Goal: Transaction & Acquisition: Purchase product/service

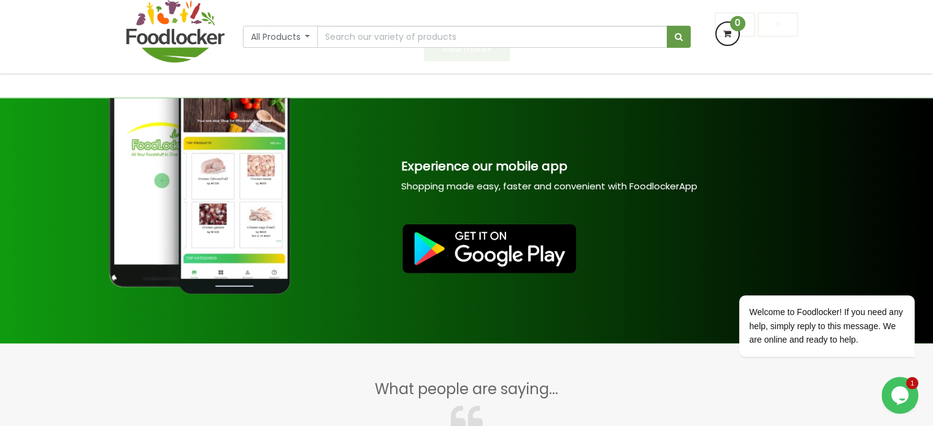
scroll to position [1523, 0]
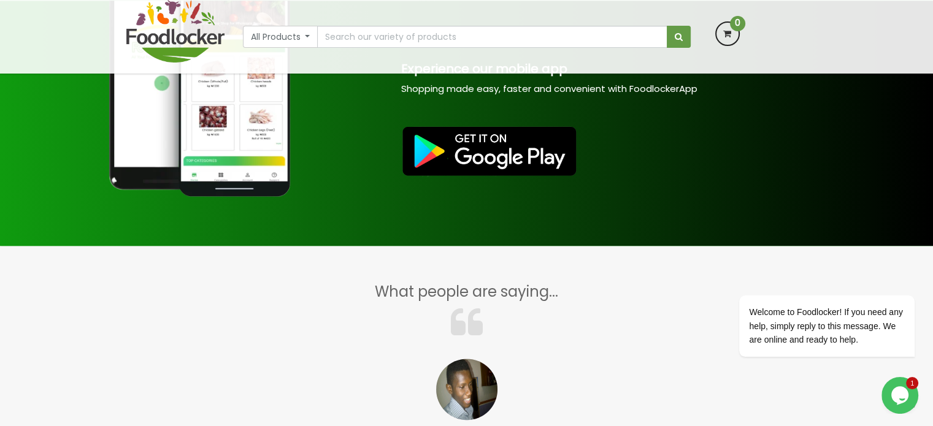
click at [70, 40] on div "All Products All Products Baby Food Baking Biscuit Cereals Condiments Drinks" at bounding box center [466, 37] width 933 height 74
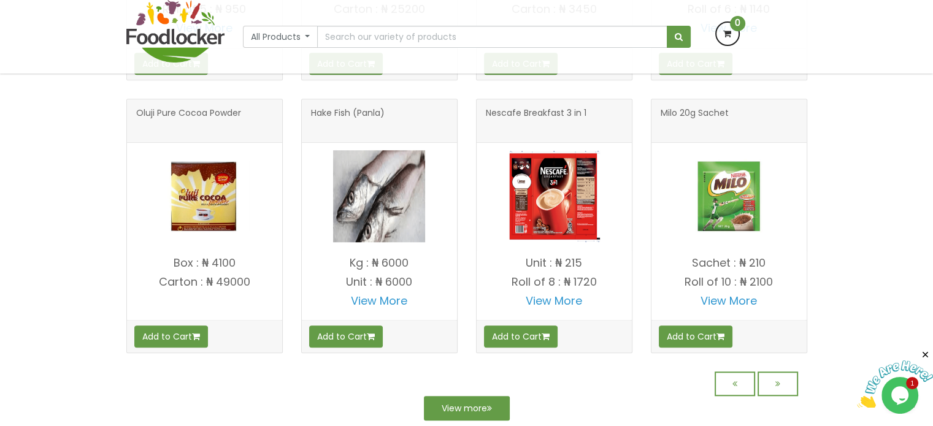
scroll to position [1067, 0]
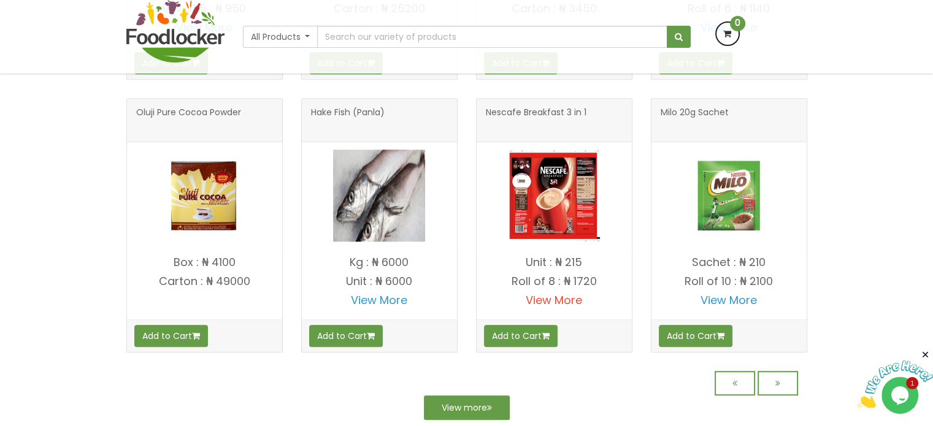
click at [551, 308] on link "View More" at bounding box center [554, 300] width 56 height 15
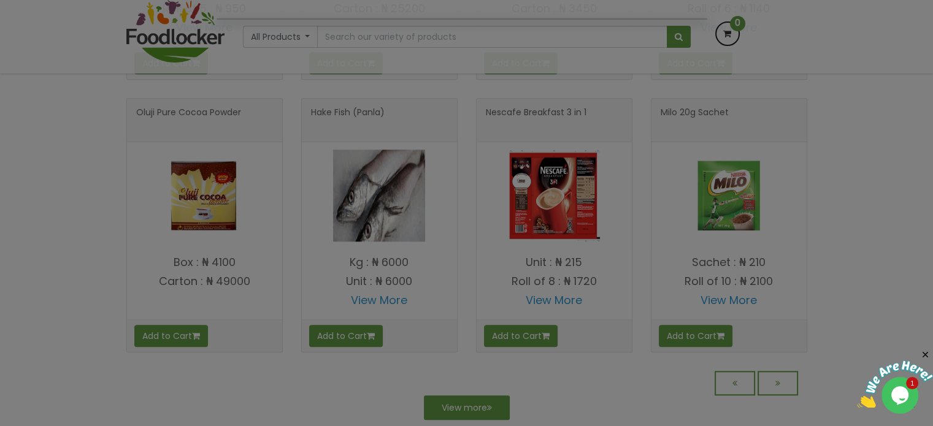
scroll to position [970, 0]
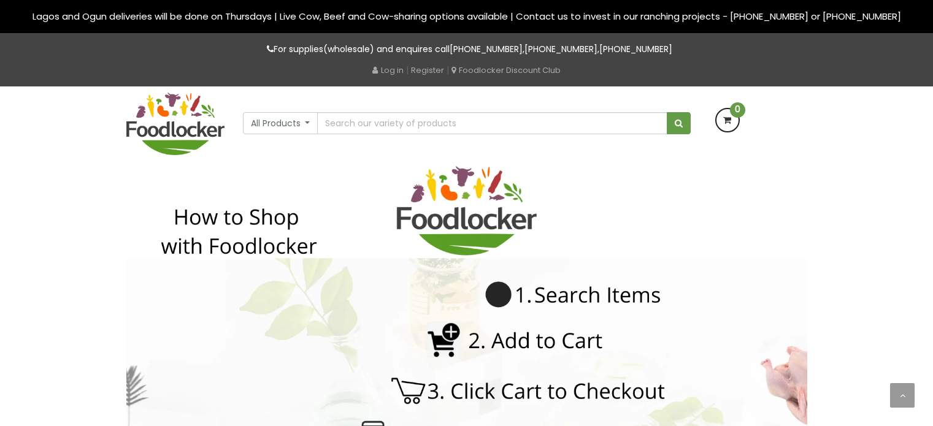
scroll to position [1147, 0]
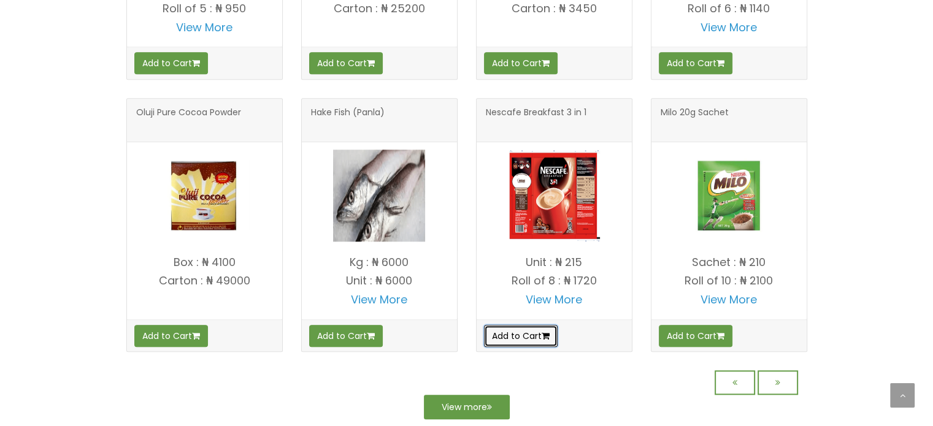
click at [524, 342] on button "Add to Cart" at bounding box center [521, 336] width 74 height 22
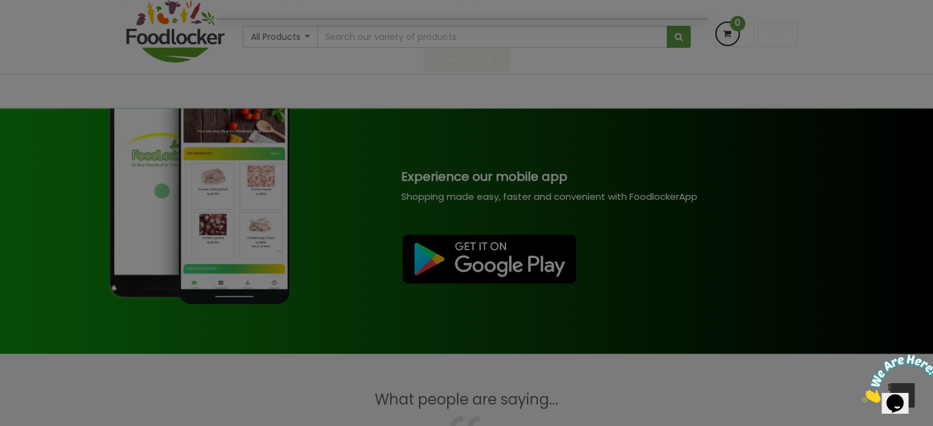
scroll to position [1344, 0]
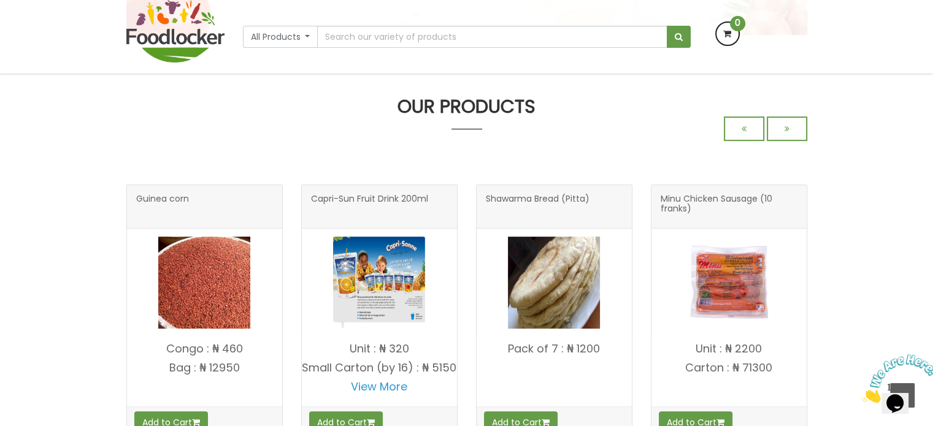
scroll to position [431, 0]
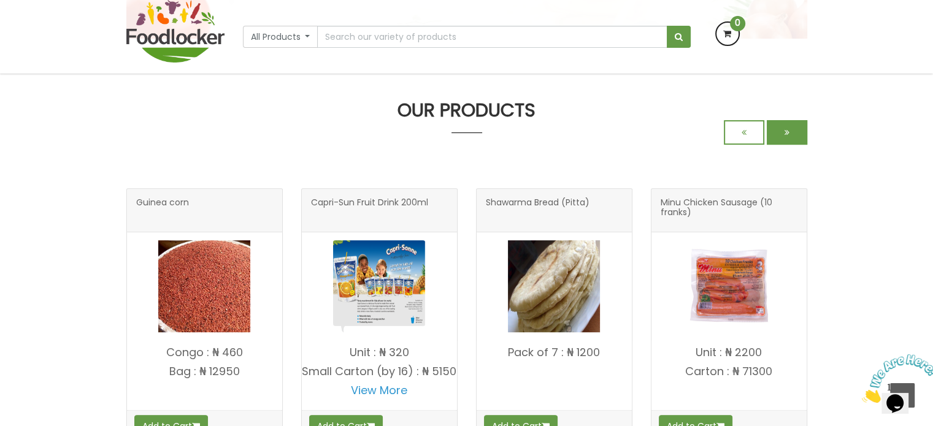
click at [787, 131] on icon at bounding box center [786, 132] width 5 height 9
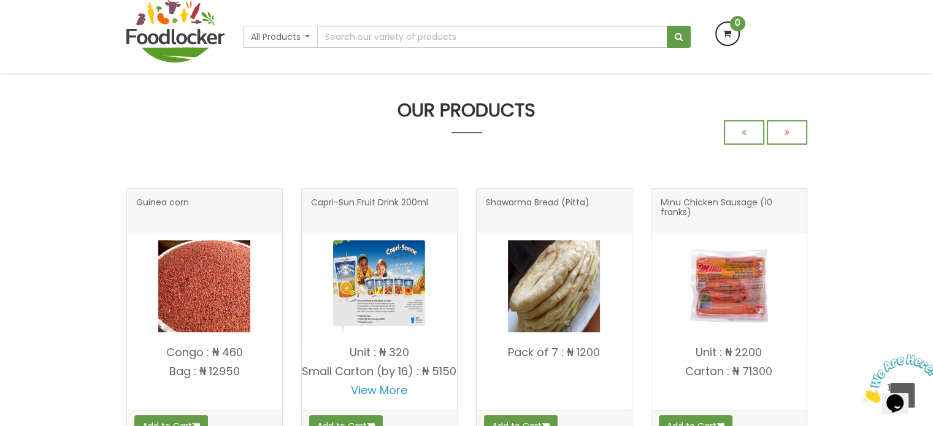
scroll to position [334, 0]
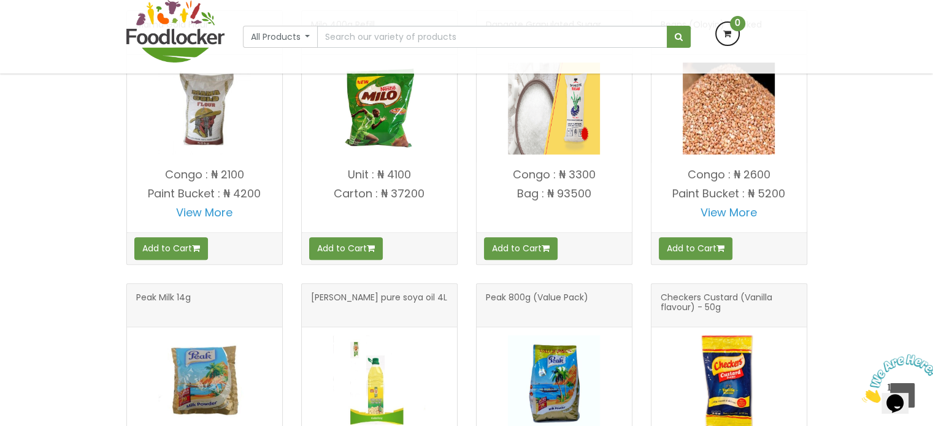
scroll to position [377, 0]
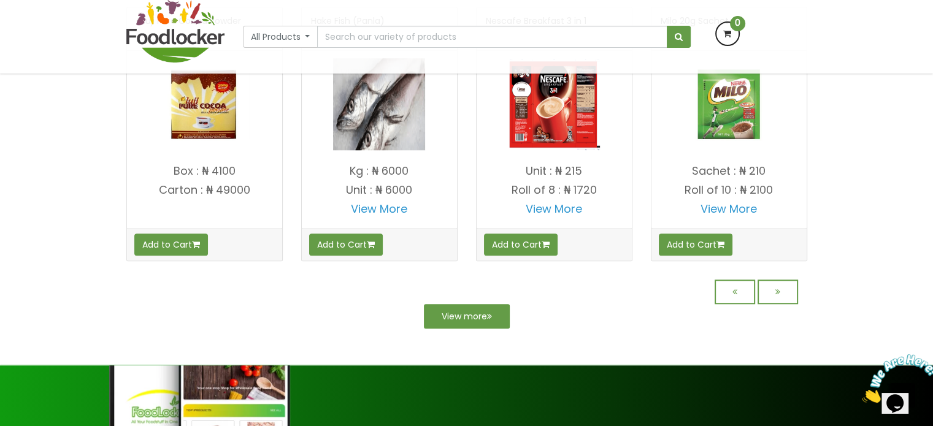
scroll to position [1051, 0]
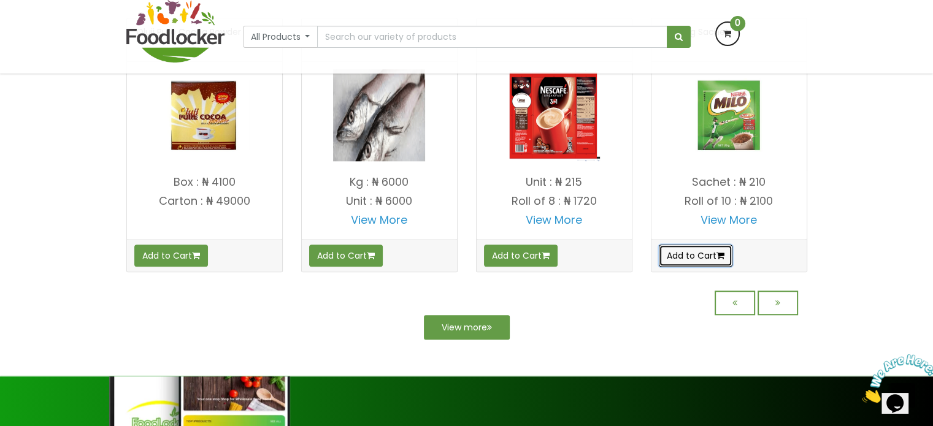
click at [706, 262] on button "Add to Cart" at bounding box center [696, 256] width 74 height 22
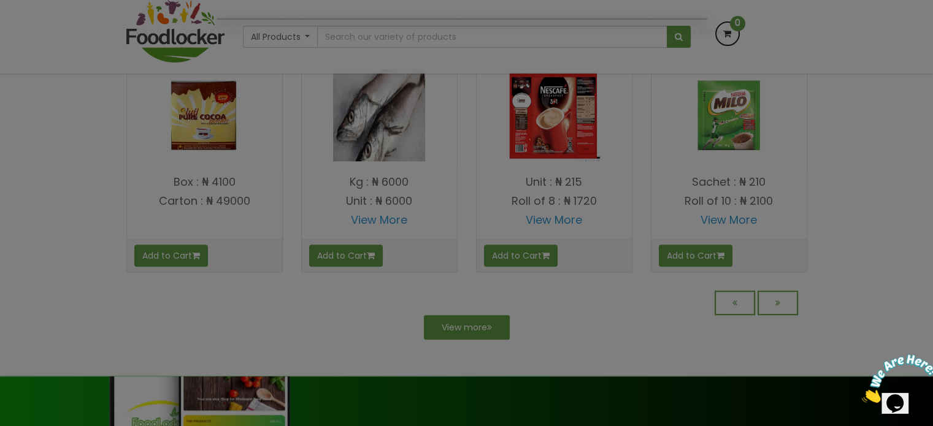
click at [459, 164] on div at bounding box center [466, 213] width 933 height 426
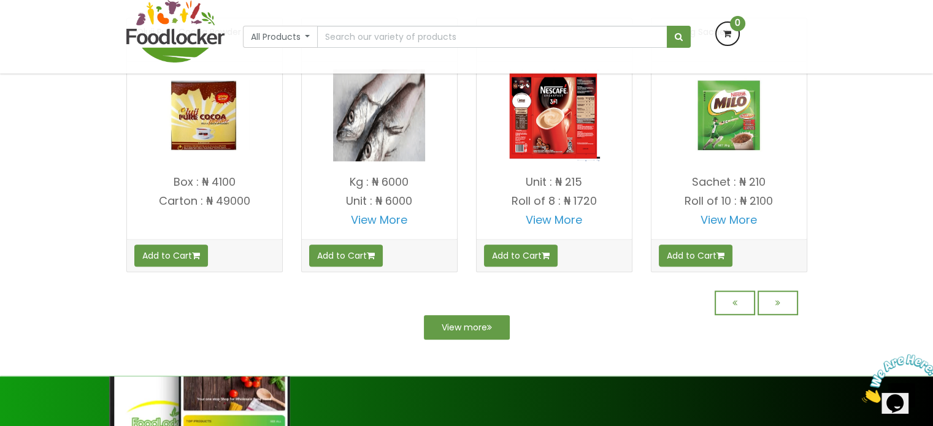
click at [660, 337] on center "View more" at bounding box center [466, 305] width 681 height 67
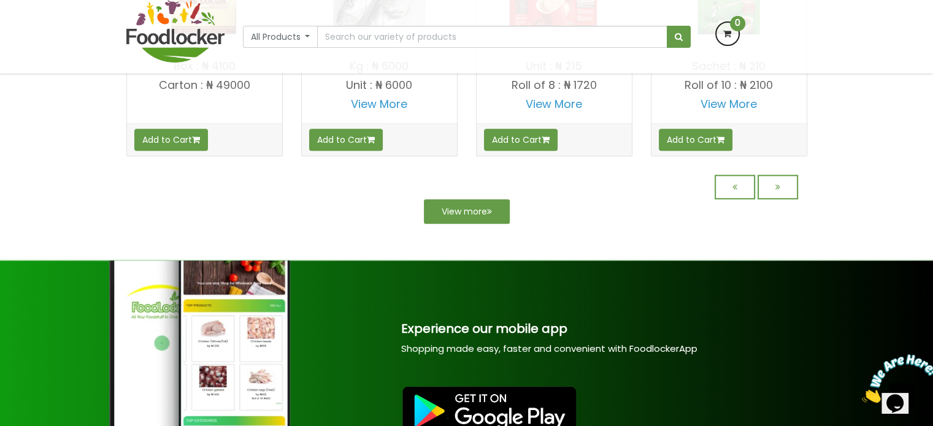
scroll to position [1163, 0]
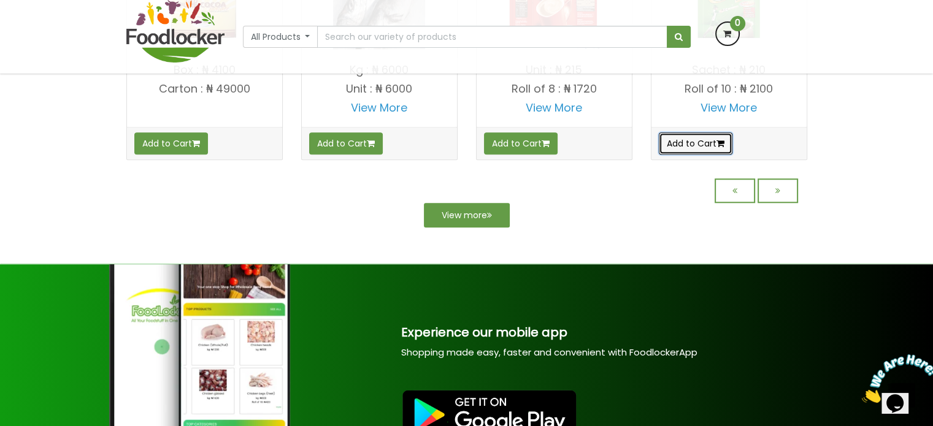
click at [688, 155] on button "Add to Cart" at bounding box center [696, 143] width 74 height 22
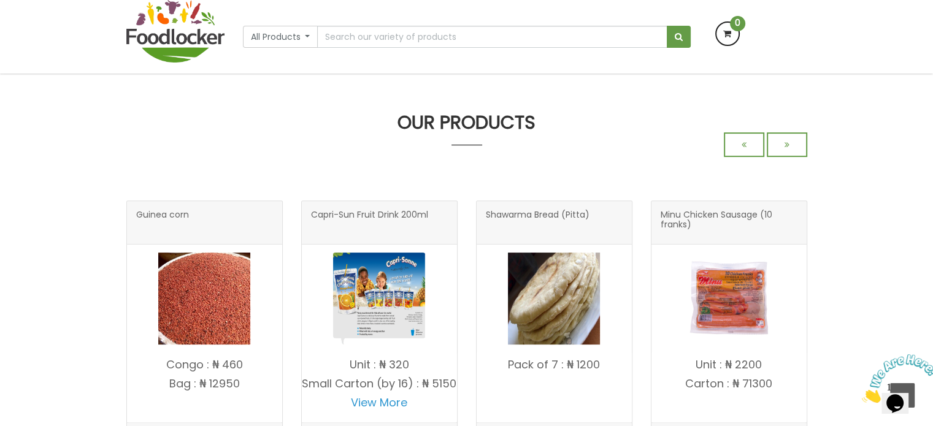
scroll to position [321, 0]
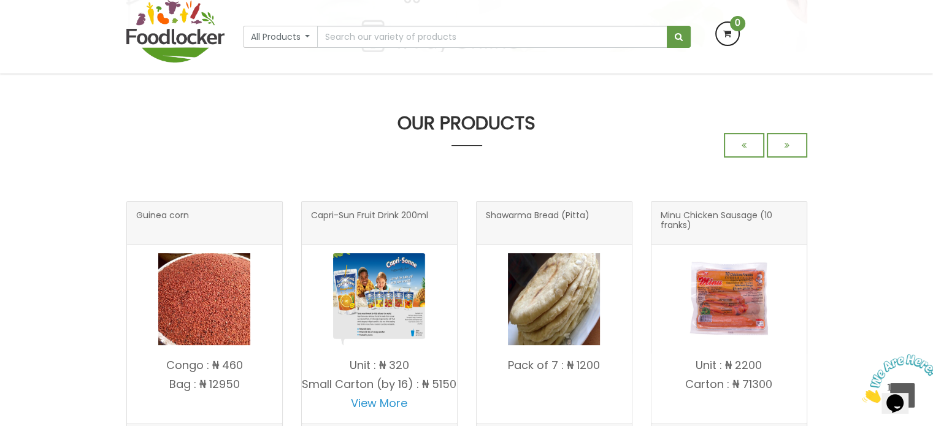
scroll to position [419, 0]
